Goal: Entertainment & Leisure: Consume media (video, audio)

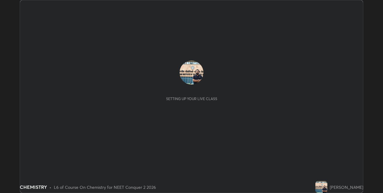
scroll to position [193, 382]
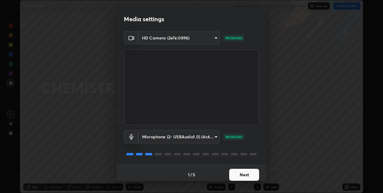
click at [241, 174] on button "Next" at bounding box center [244, 175] width 30 height 12
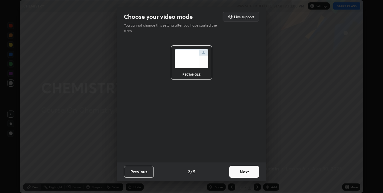
click at [238, 172] on button "Next" at bounding box center [244, 172] width 30 height 12
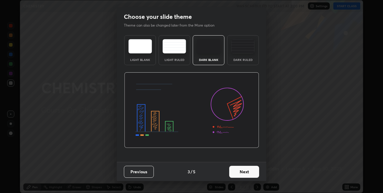
click at [239, 172] on button "Next" at bounding box center [244, 172] width 30 height 12
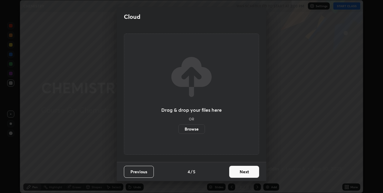
click at [238, 172] on button "Next" at bounding box center [244, 172] width 30 height 12
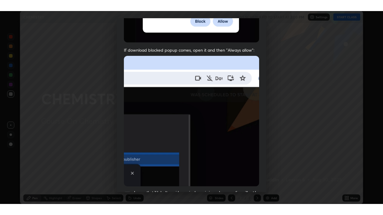
scroll to position [125, 0]
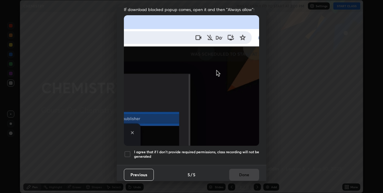
click at [127, 152] on div at bounding box center [127, 154] width 7 height 7
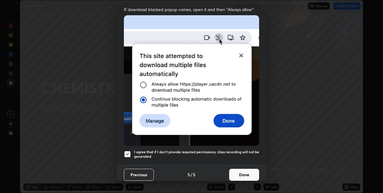
click at [233, 173] on button "Done" at bounding box center [244, 175] width 30 height 12
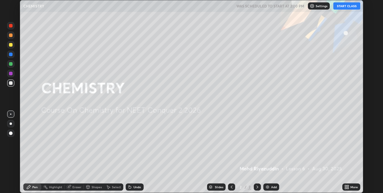
click at [338, 8] on button "START CLASS" at bounding box center [346, 5] width 27 height 7
click at [265, 186] on img at bounding box center [267, 187] width 5 height 5
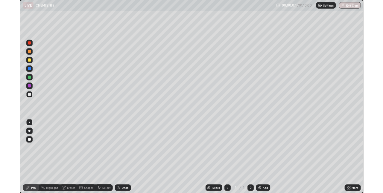
scroll to position [215, 383]
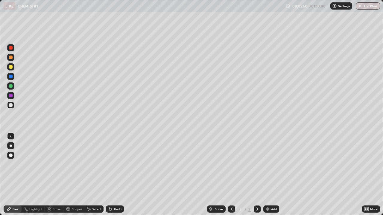
click at [75, 193] on div "Shapes" at bounding box center [77, 209] width 10 height 3
click at [52, 193] on div "Eraser" at bounding box center [54, 209] width 19 height 7
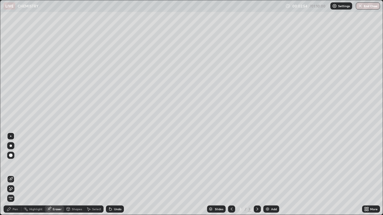
click at [11, 193] on span "Erase all" at bounding box center [10, 199] width 7 height 4
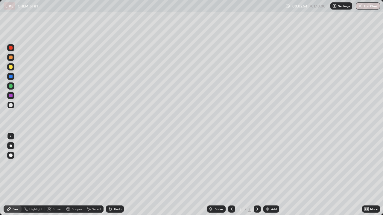
click at [17, 193] on div "Pen" at bounding box center [15, 209] width 5 height 3
click at [114, 193] on div "Undo" at bounding box center [117, 209] width 7 height 3
click at [268, 193] on img at bounding box center [267, 209] width 5 height 5
click at [109, 193] on icon at bounding box center [110, 209] width 2 height 2
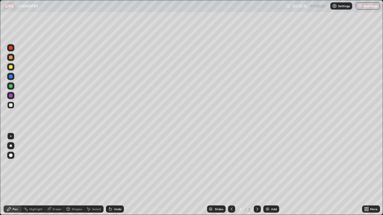
click at [111, 193] on icon at bounding box center [110, 209] width 2 height 2
click at [109, 193] on icon at bounding box center [110, 209] width 2 height 2
click at [109, 193] on icon at bounding box center [109, 208] width 1 height 1
click at [12, 96] on div at bounding box center [11, 96] width 4 height 4
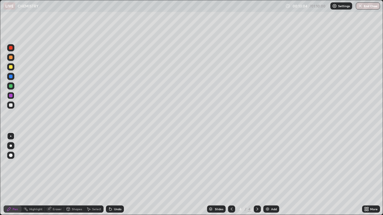
click at [11, 67] on div at bounding box center [11, 67] width 4 height 4
click at [110, 193] on icon at bounding box center [110, 209] width 2 height 2
click at [111, 193] on icon at bounding box center [110, 209] width 5 height 5
click at [54, 193] on div "Eraser" at bounding box center [57, 209] width 9 height 3
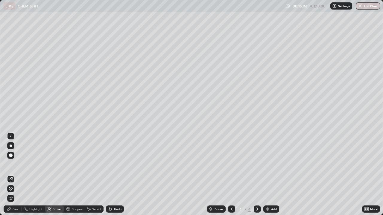
click at [12, 189] on icon at bounding box center [10, 189] width 5 height 5
click at [17, 193] on div "Pen" at bounding box center [15, 209] width 5 height 3
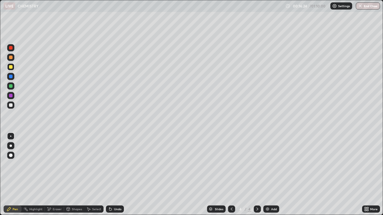
click at [12, 68] on div at bounding box center [11, 67] width 4 height 4
click at [55, 193] on div "Eraser" at bounding box center [57, 209] width 9 height 3
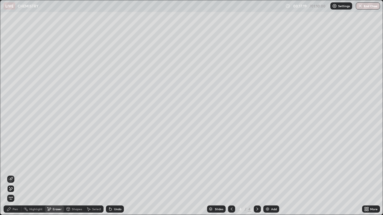
click at [16, 193] on div "Pen" at bounding box center [13, 209] width 18 height 7
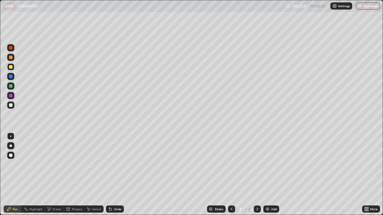
click at [11, 105] on div at bounding box center [11, 105] width 4 height 4
click at [306, 193] on button "Undo" at bounding box center [311, 201] width 17 height 7
click at [269, 193] on div "Add" at bounding box center [271, 209] width 16 height 7
click at [109, 193] on icon at bounding box center [110, 209] width 2 height 2
click at [111, 193] on icon at bounding box center [110, 209] width 5 height 5
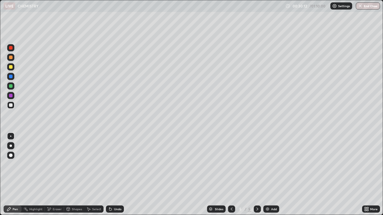
click at [109, 193] on icon at bounding box center [110, 209] width 2 height 2
click at [263, 193] on div "Slides 5 / 5 Add" at bounding box center [243, 209] width 238 height 12
click at [267, 193] on img at bounding box center [267, 209] width 5 height 5
click at [111, 193] on icon at bounding box center [110, 209] width 5 height 5
click at [110, 193] on icon at bounding box center [110, 209] width 2 height 2
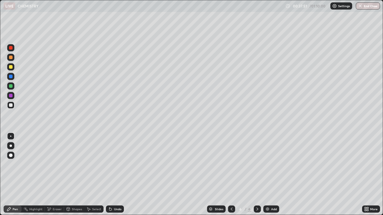
click at [109, 193] on icon at bounding box center [110, 209] width 2 height 2
click at [108, 193] on div "Undo" at bounding box center [115, 209] width 18 height 7
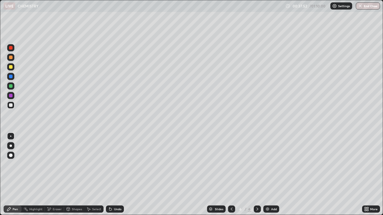
click at [108, 193] on div "Undo" at bounding box center [115, 209] width 18 height 7
click at [108, 193] on icon at bounding box center [110, 209] width 5 height 5
click at [12, 95] on div at bounding box center [11, 96] width 4 height 4
click at [12, 67] on div at bounding box center [11, 67] width 4 height 4
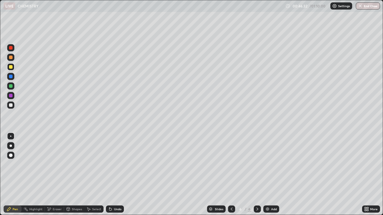
click at [266, 193] on img at bounding box center [267, 209] width 5 height 5
click at [231, 193] on icon at bounding box center [231, 209] width 5 height 5
click at [267, 193] on img at bounding box center [267, 209] width 5 height 5
click at [11, 77] on div at bounding box center [11, 77] width 4 height 4
click at [12, 49] on div at bounding box center [11, 48] width 4 height 4
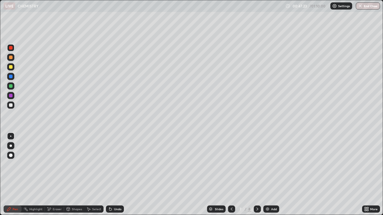
click at [12, 77] on div at bounding box center [11, 77] width 4 height 4
click at [109, 193] on icon at bounding box center [110, 209] width 2 height 2
click at [110, 193] on icon at bounding box center [110, 209] width 2 height 2
click at [109, 193] on icon at bounding box center [110, 209] width 2 height 2
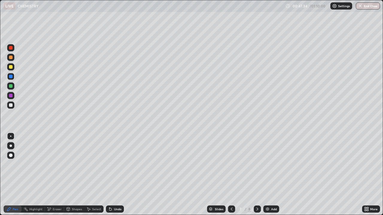
click at [110, 193] on icon at bounding box center [110, 209] width 2 height 2
click at [11, 48] on div at bounding box center [11, 48] width 4 height 4
click at [10, 105] on div at bounding box center [11, 105] width 4 height 4
click at [109, 193] on icon at bounding box center [110, 209] width 2 height 2
click at [231, 193] on icon at bounding box center [231, 209] width 5 height 5
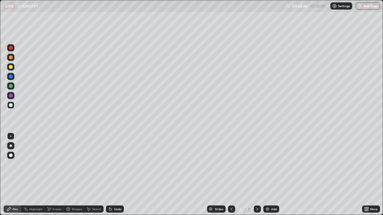
click at [257, 193] on icon at bounding box center [257, 209] width 5 height 5
click at [109, 193] on icon at bounding box center [110, 209] width 2 height 2
click at [49, 193] on icon at bounding box center [49, 209] width 3 height 3
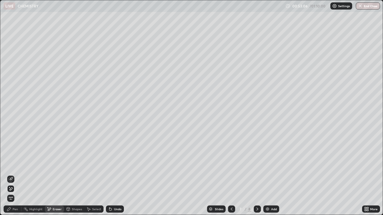
click at [11, 187] on icon at bounding box center [10, 189] width 5 height 5
click at [9, 193] on icon at bounding box center [9, 209] width 5 height 5
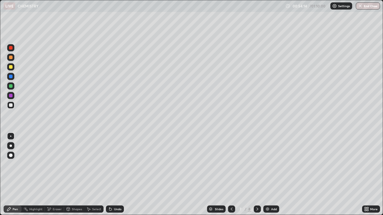
click at [109, 193] on icon at bounding box center [110, 209] width 2 height 2
click at [109, 193] on icon at bounding box center [110, 209] width 5 height 5
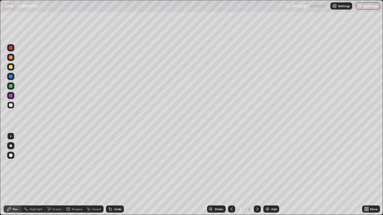
click at [267, 193] on img at bounding box center [267, 209] width 5 height 5
click at [269, 193] on img at bounding box center [267, 209] width 5 height 5
click at [268, 193] on img at bounding box center [267, 209] width 5 height 5
click at [110, 193] on icon at bounding box center [110, 209] width 2 height 2
click at [11, 87] on div at bounding box center [11, 86] width 4 height 4
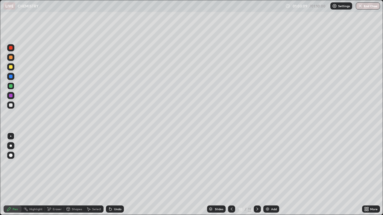
click at [11, 105] on div at bounding box center [11, 105] width 4 height 4
click at [53, 193] on div "Eraser" at bounding box center [57, 209] width 9 height 3
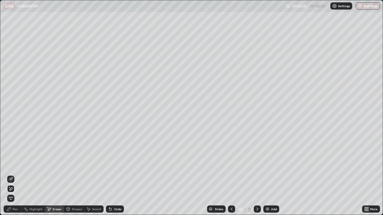
click at [19, 193] on div "Pen" at bounding box center [13, 209] width 18 height 7
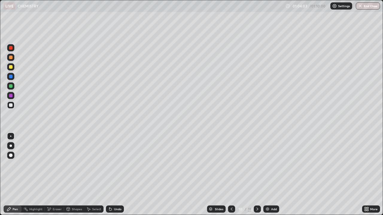
click at [360, 6] on img "button" at bounding box center [360, 6] width 5 height 5
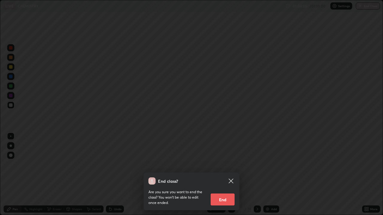
click at [221, 193] on button "End" at bounding box center [222, 200] width 24 height 12
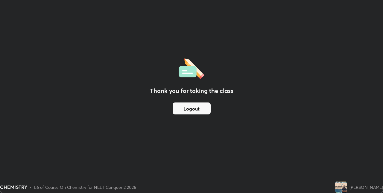
scroll to position [29699, 29510]
